Goal: Task Accomplishment & Management: Use online tool/utility

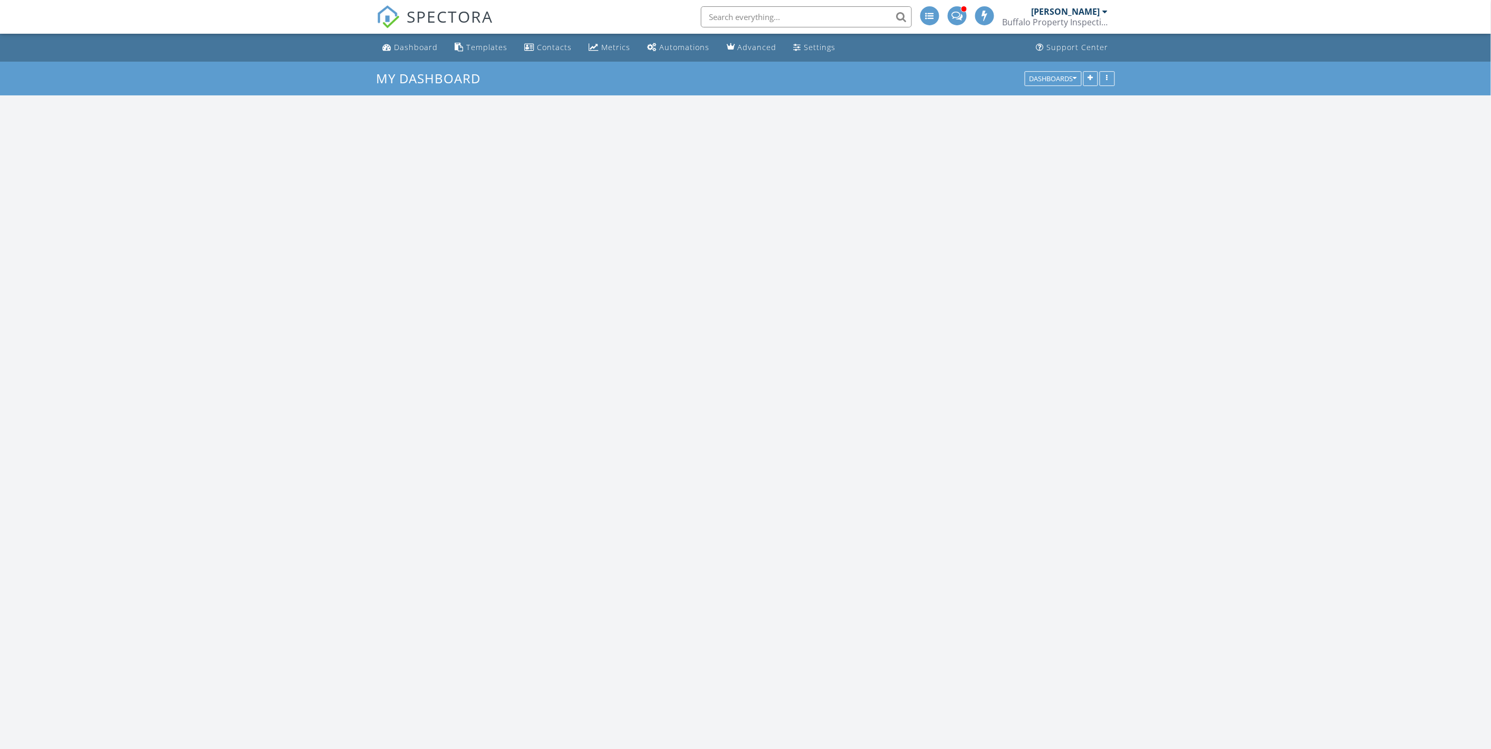
scroll to position [1031, 1510]
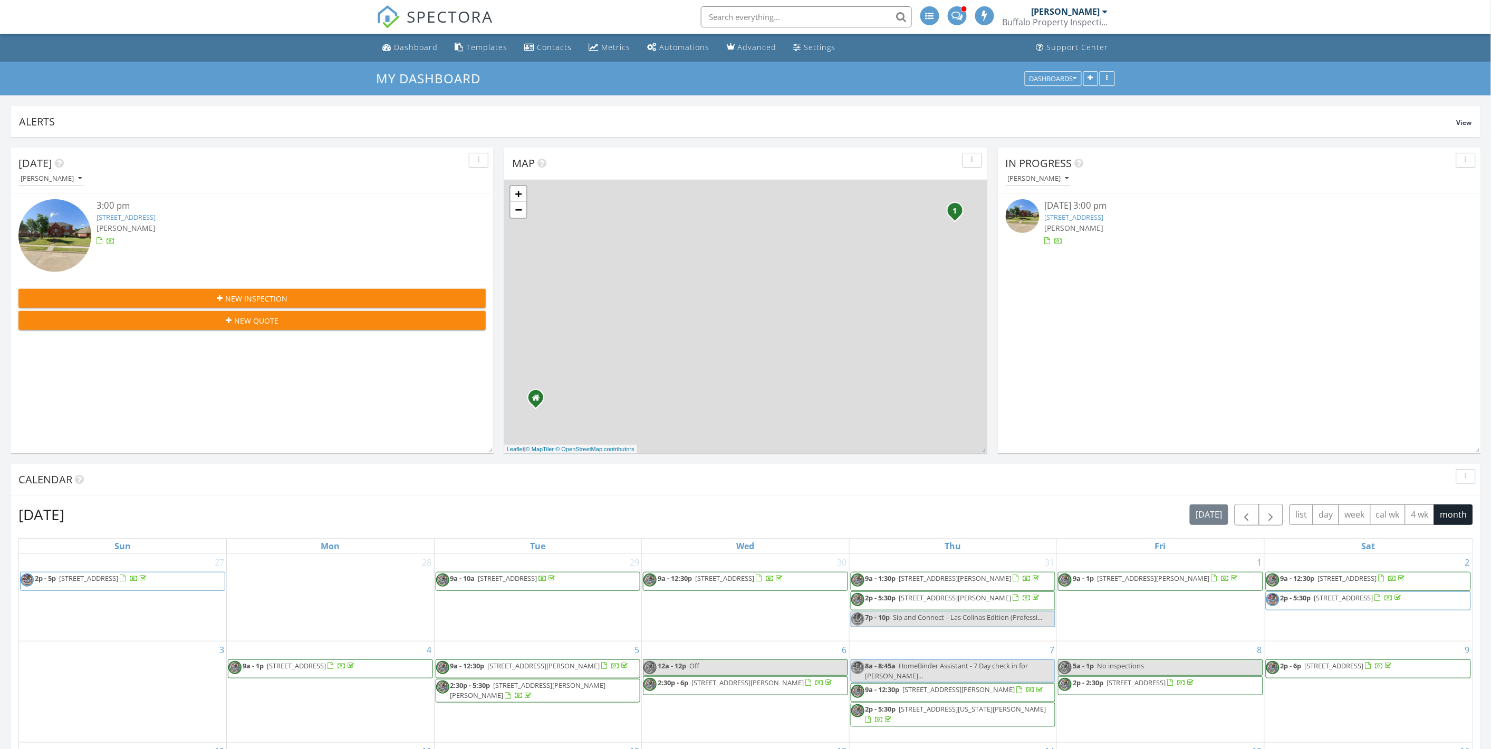
click at [156, 220] on link "3104 Pataula Ln, Plano, TX 75074" at bounding box center [126, 217] width 59 height 9
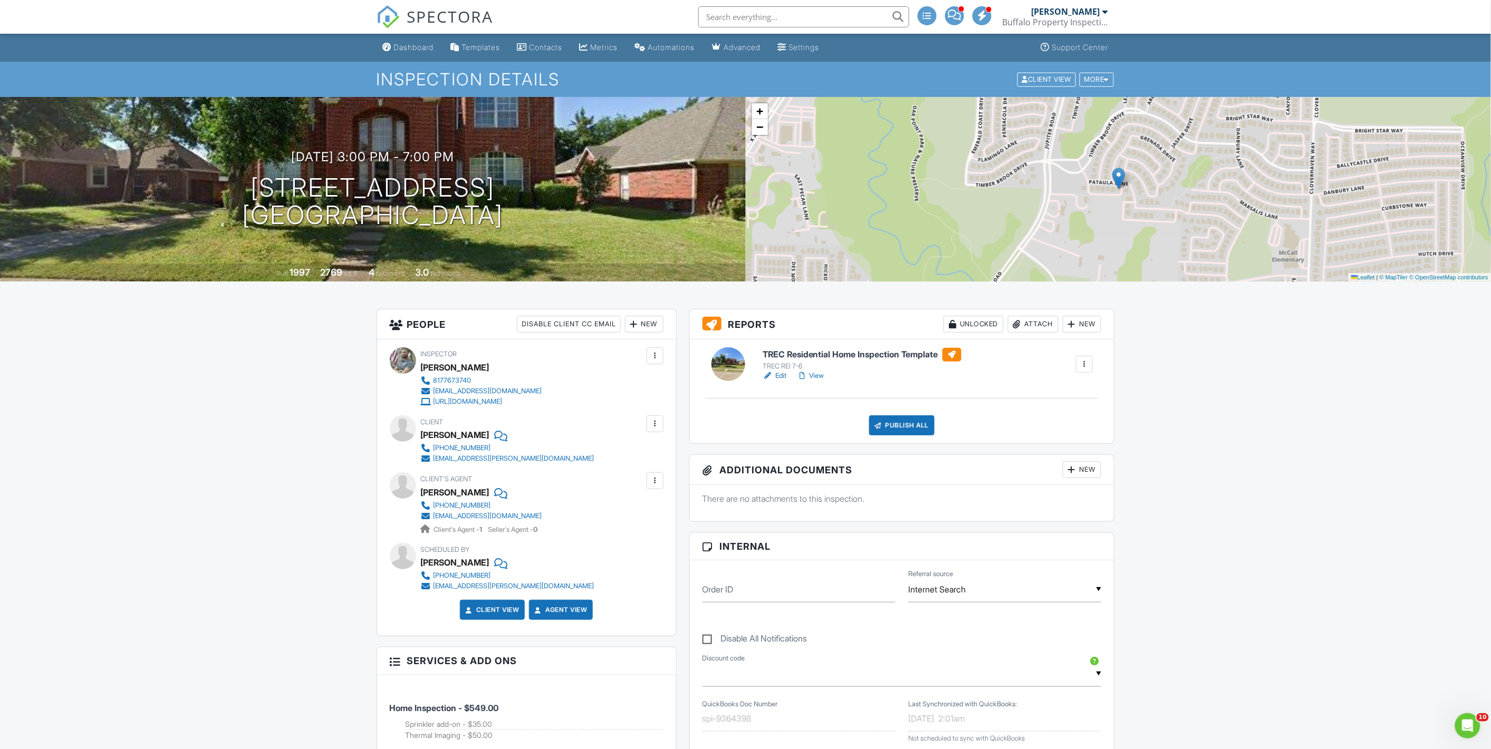
click at [774, 374] on link "Edit" at bounding box center [775, 376] width 24 height 11
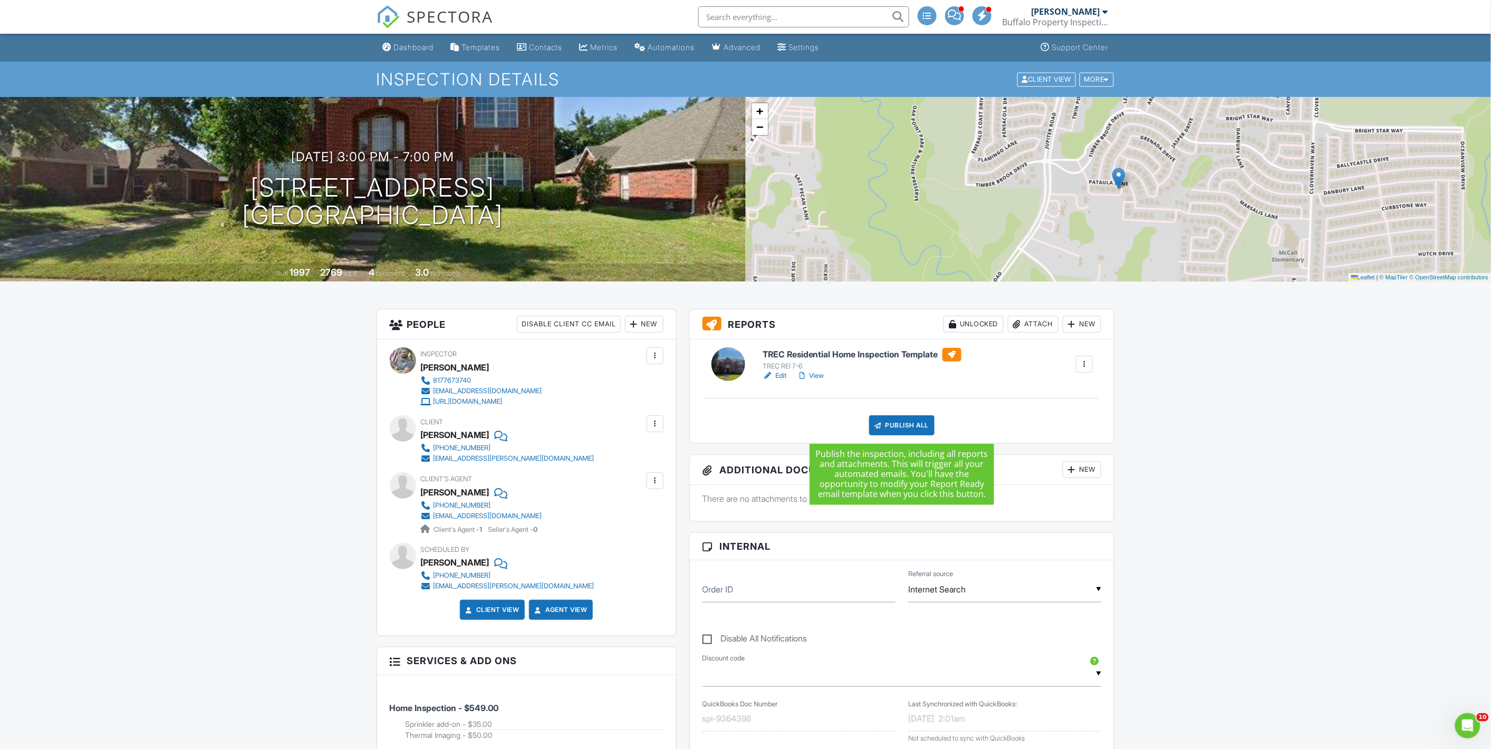
click at [890, 427] on div "Publish All" at bounding box center [902, 426] width 66 height 20
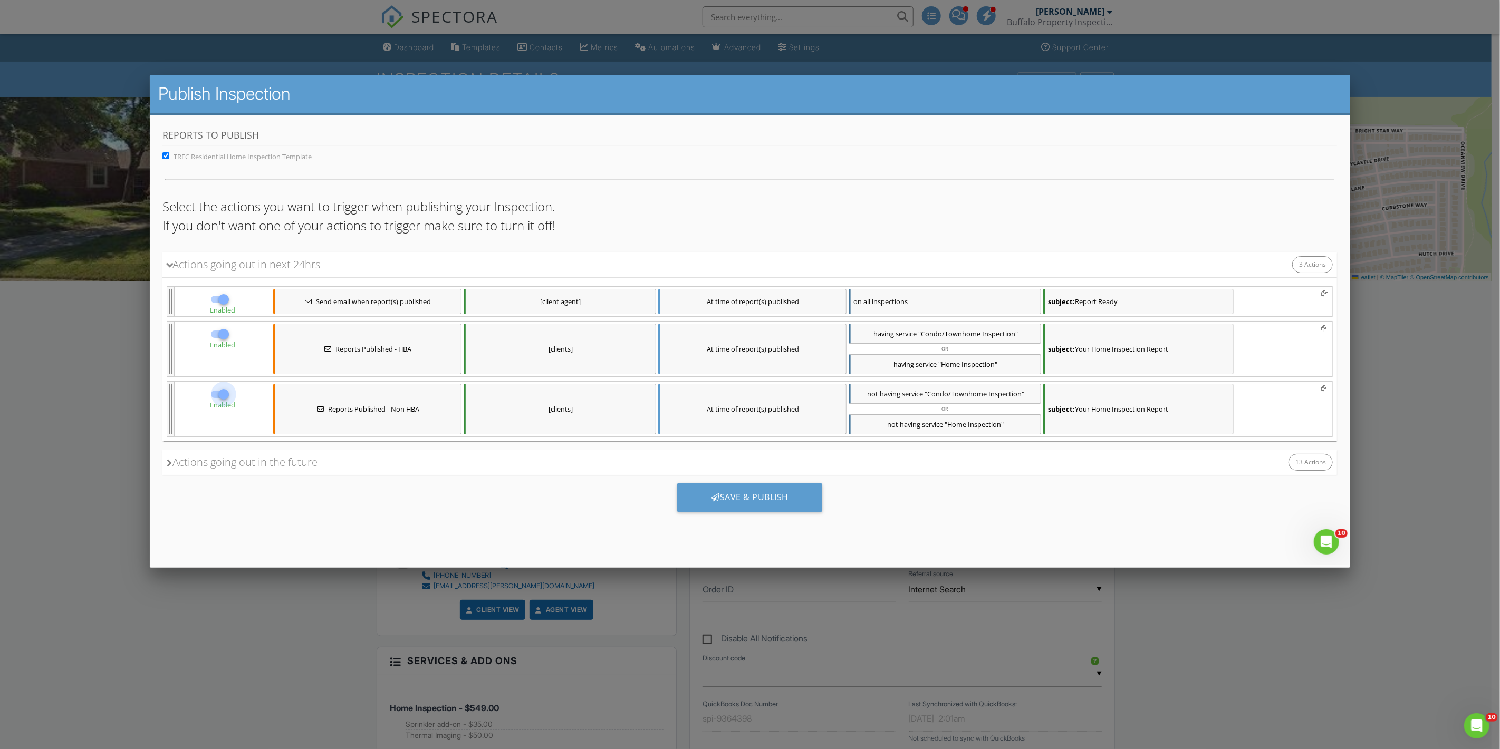
click at [219, 398] on div at bounding box center [224, 395] width 18 height 18
checkbox input "false"
click at [726, 503] on div "Save & Publish" at bounding box center [749, 498] width 145 height 28
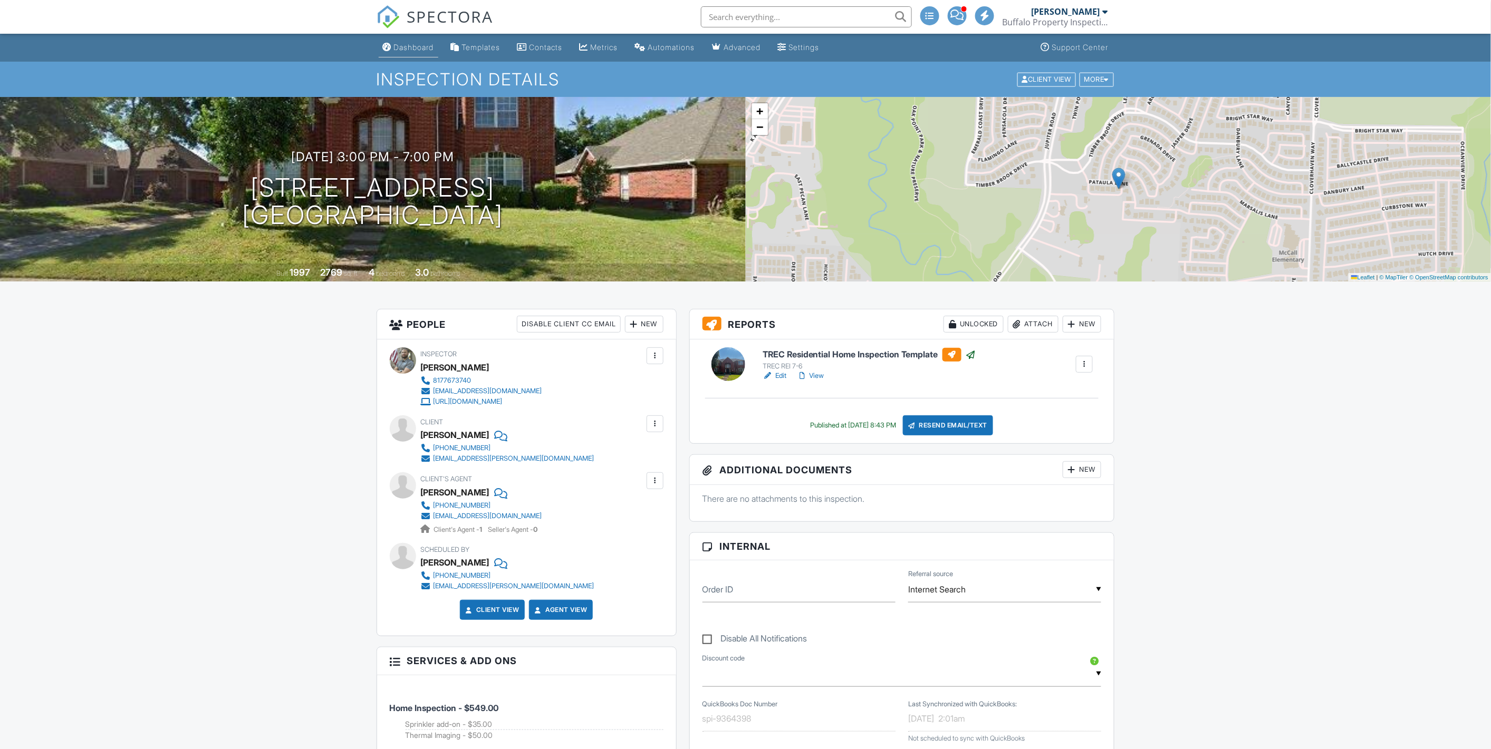
click at [396, 46] on div "Dashboard" at bounding box center [414, 47] width 40 height 9
